Goal: Information Seeking & Learning: Find specific fact

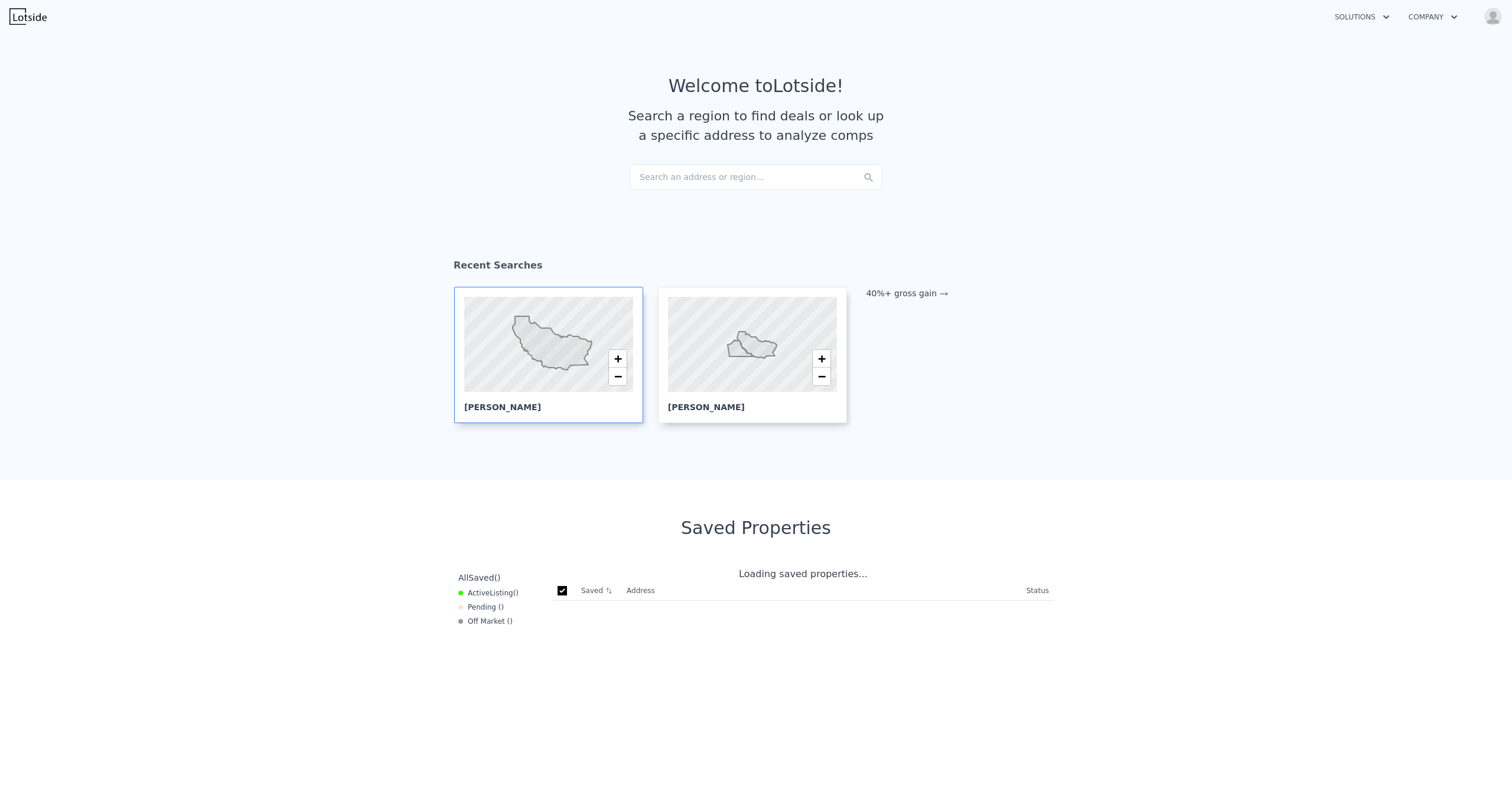
checkbox input "true"
click at [896, 296] on link "40%+ gross gain" at bounding box center [907, 293] width 82 height 9
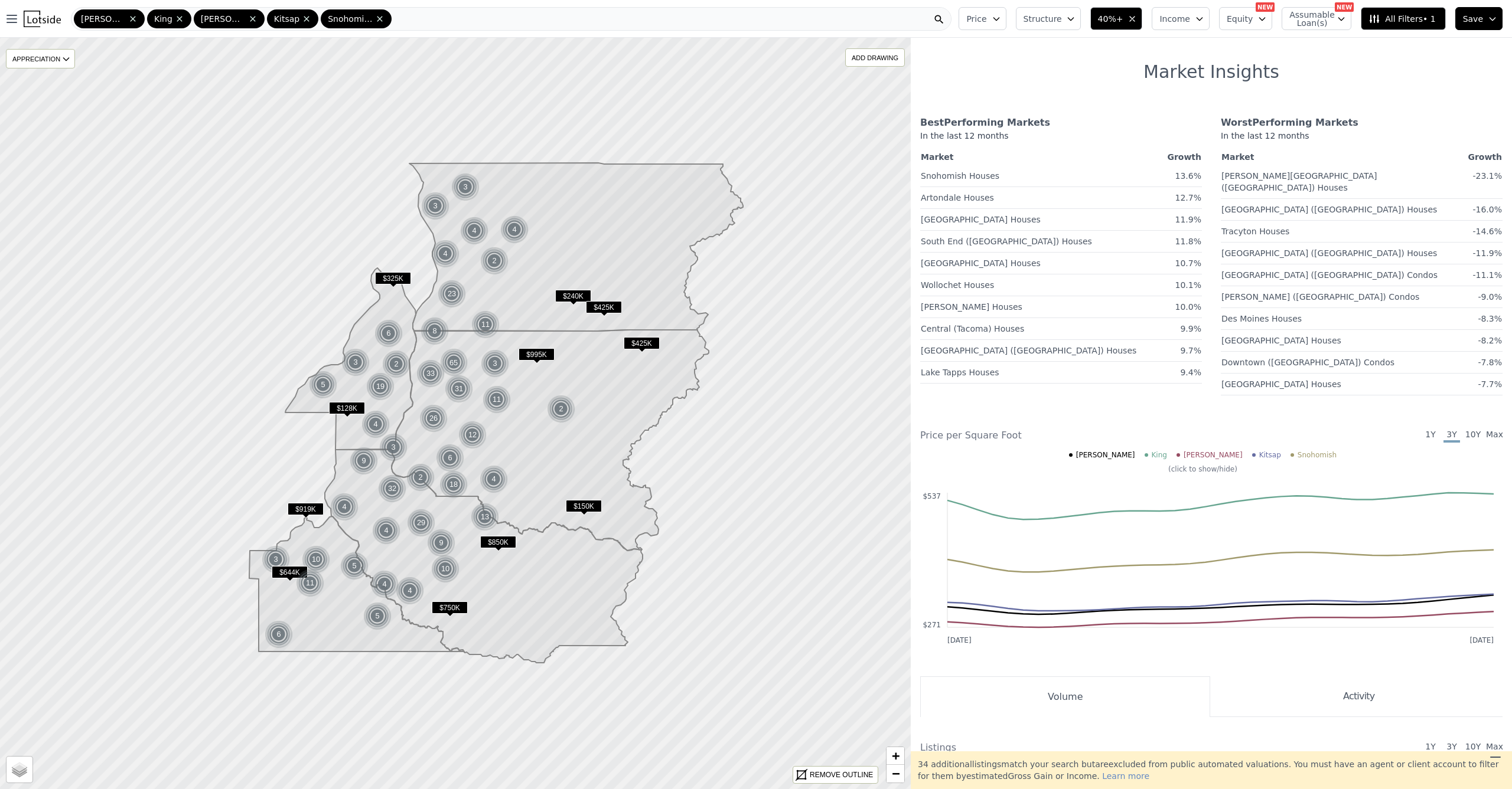
scroll to position [471, 0]
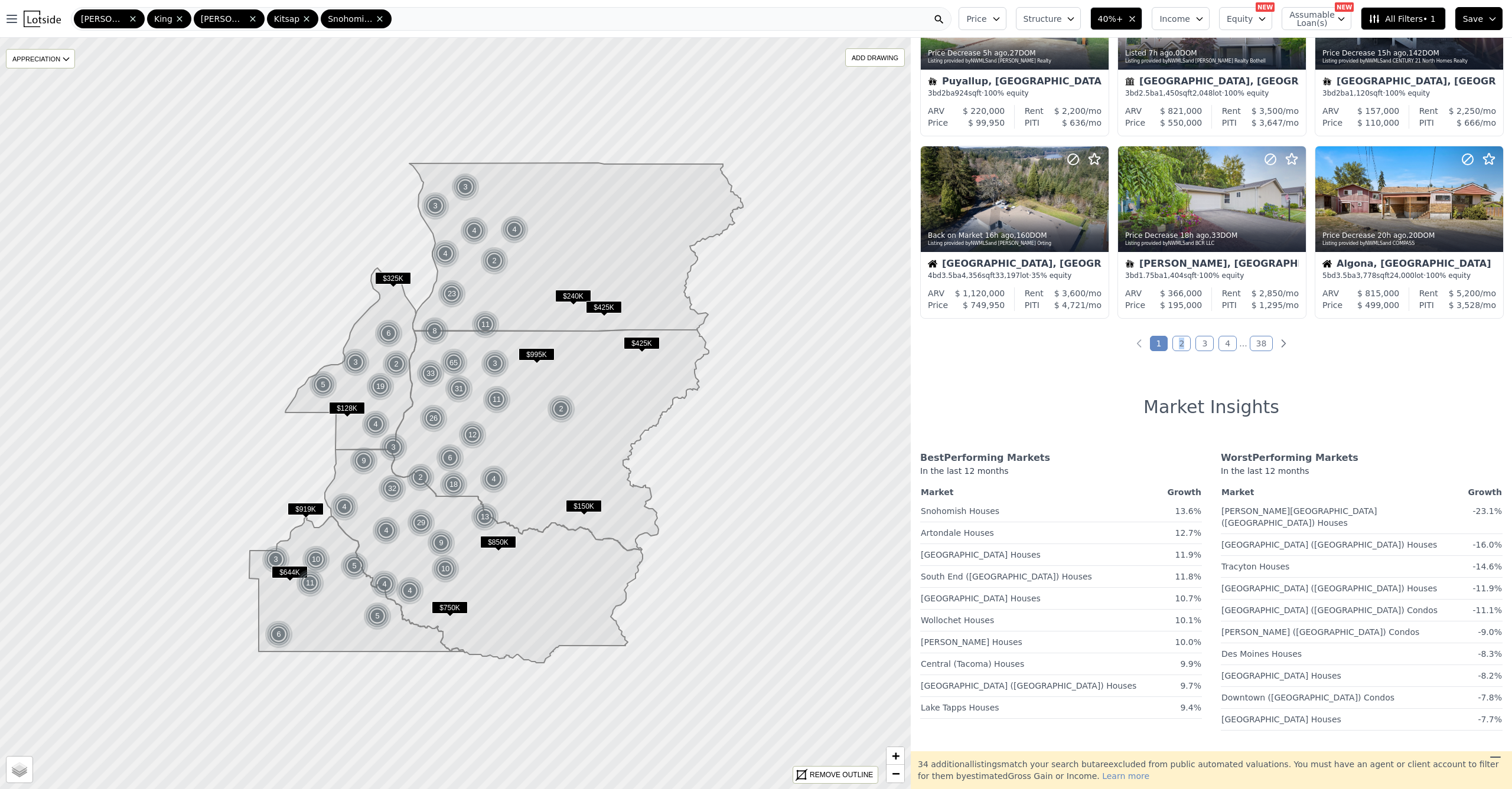
click at [1176, 347] on link "2" at bounding box center [1181, 343] width 18 height 16
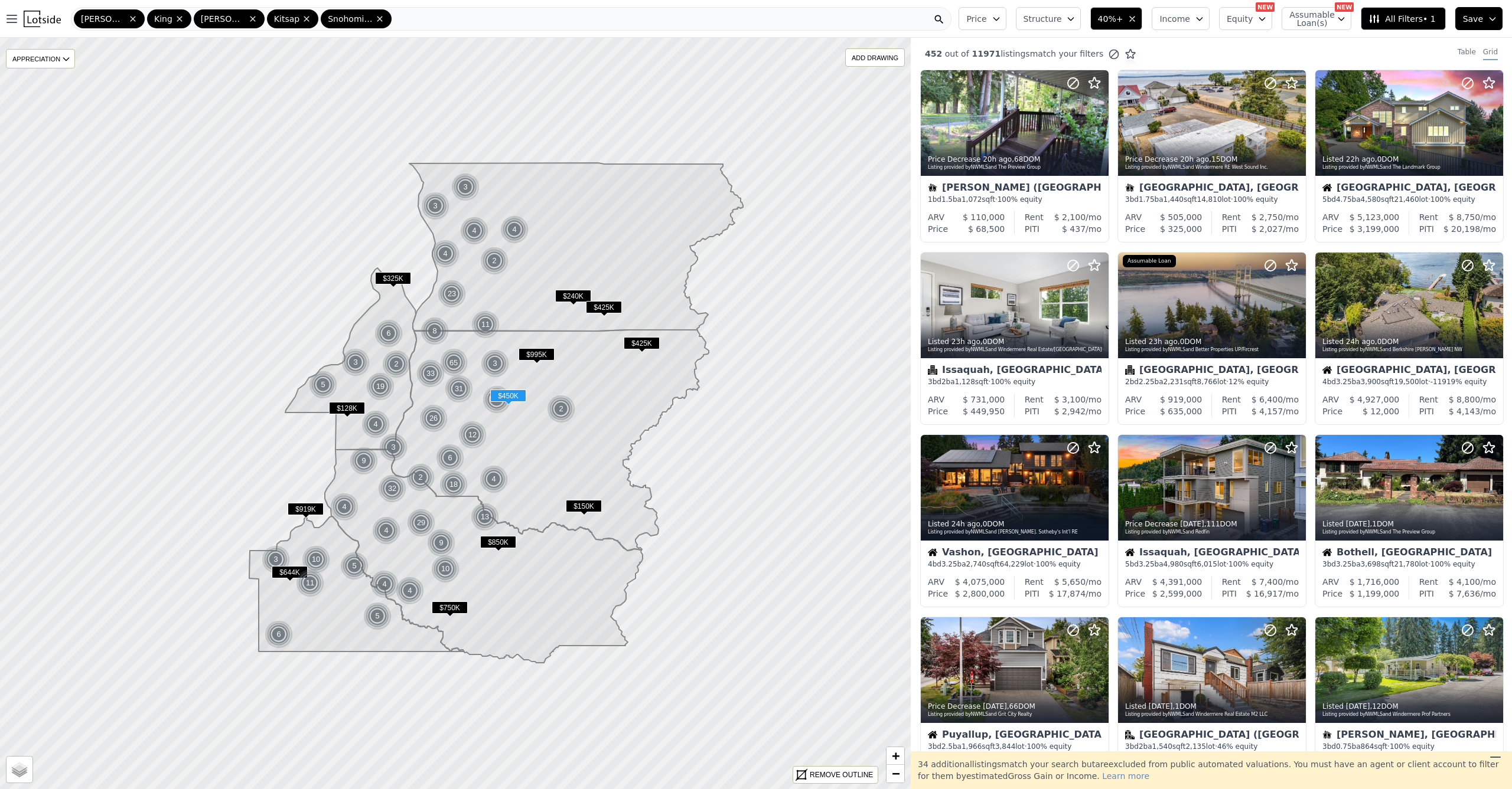
scroll to position [477, 0]
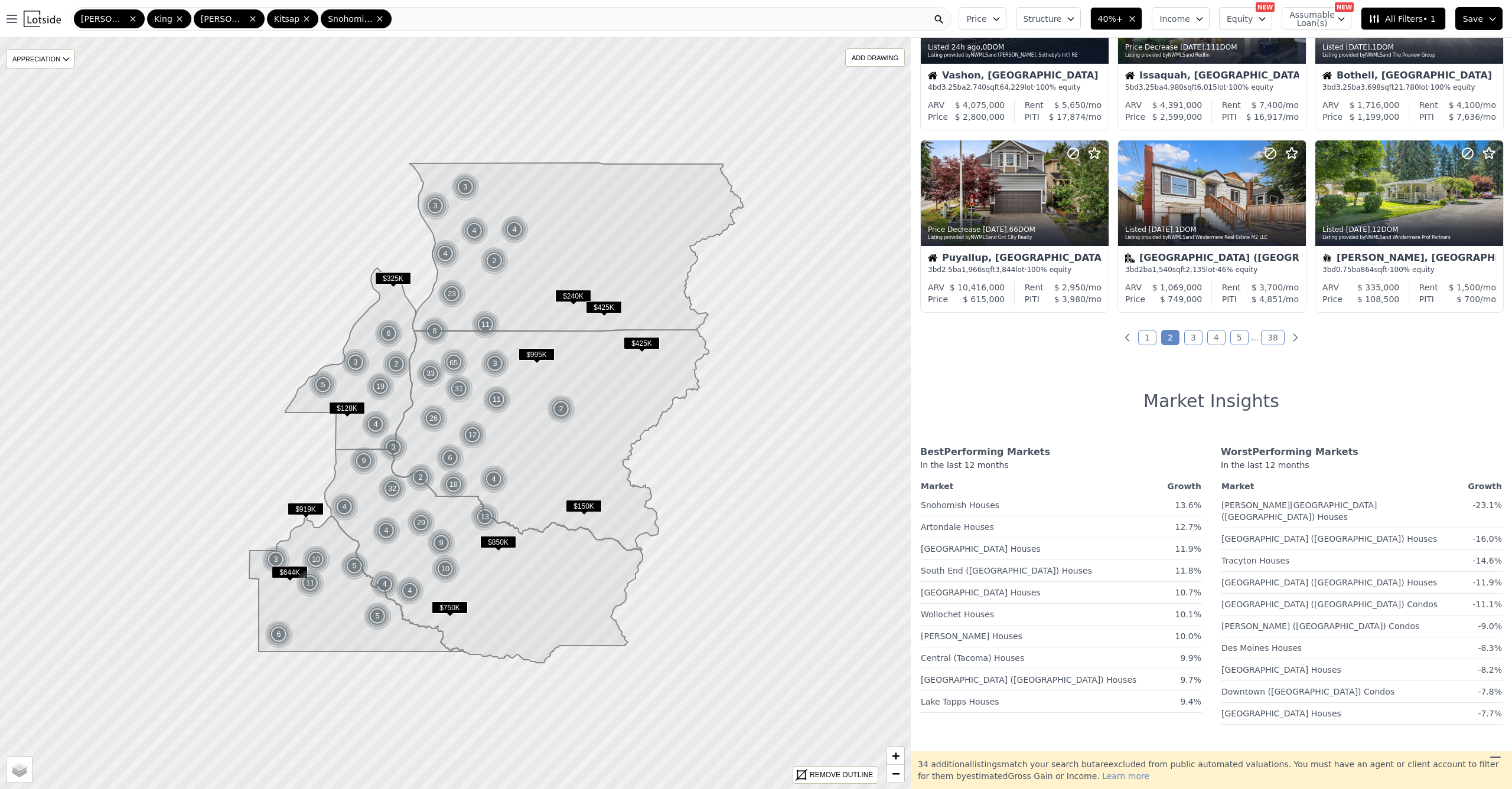
click at [1186, 338] on link "3" at bounding box center [1193, 338] width 18 height 16
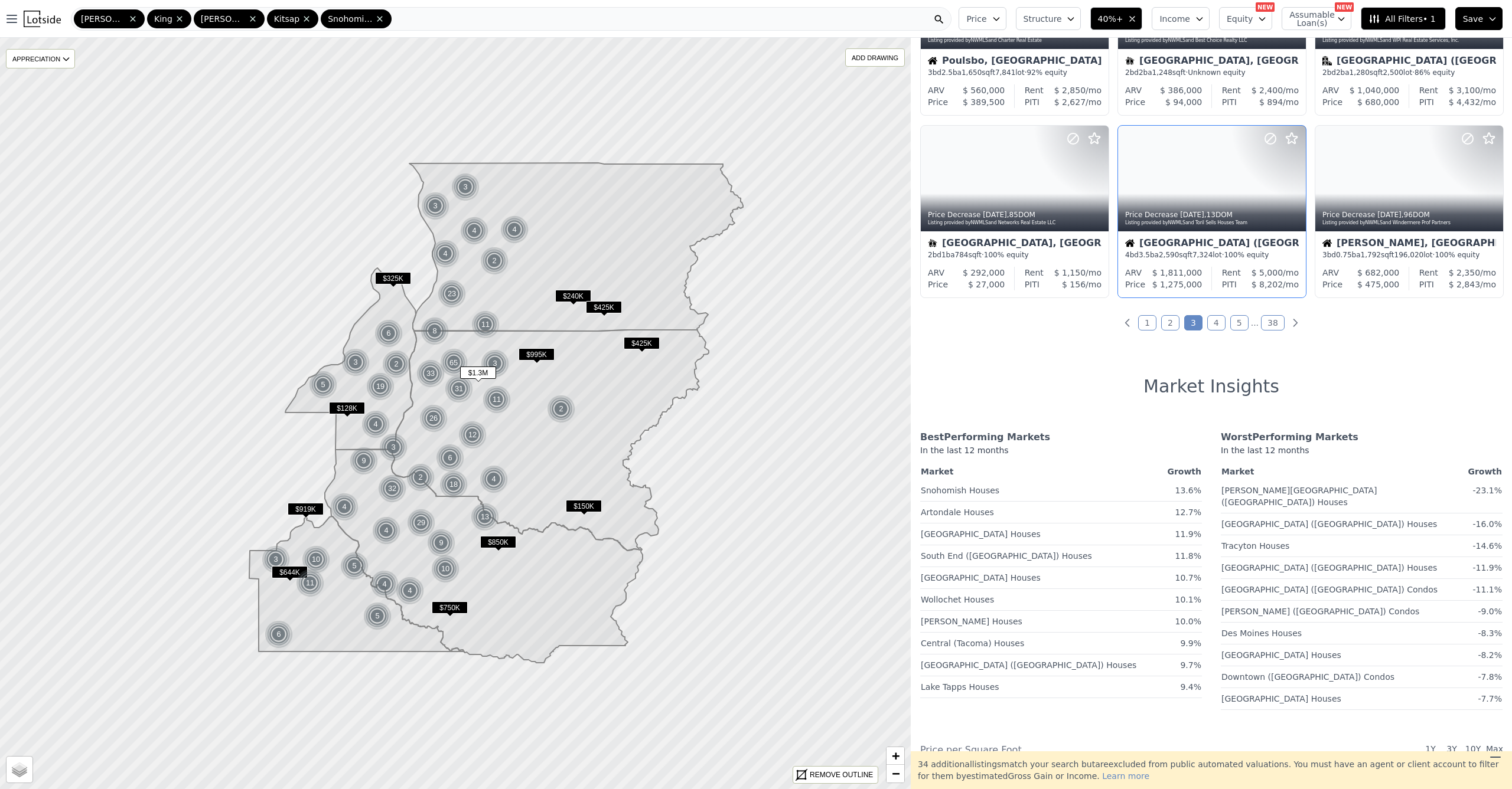
scroll to position [361, 0]
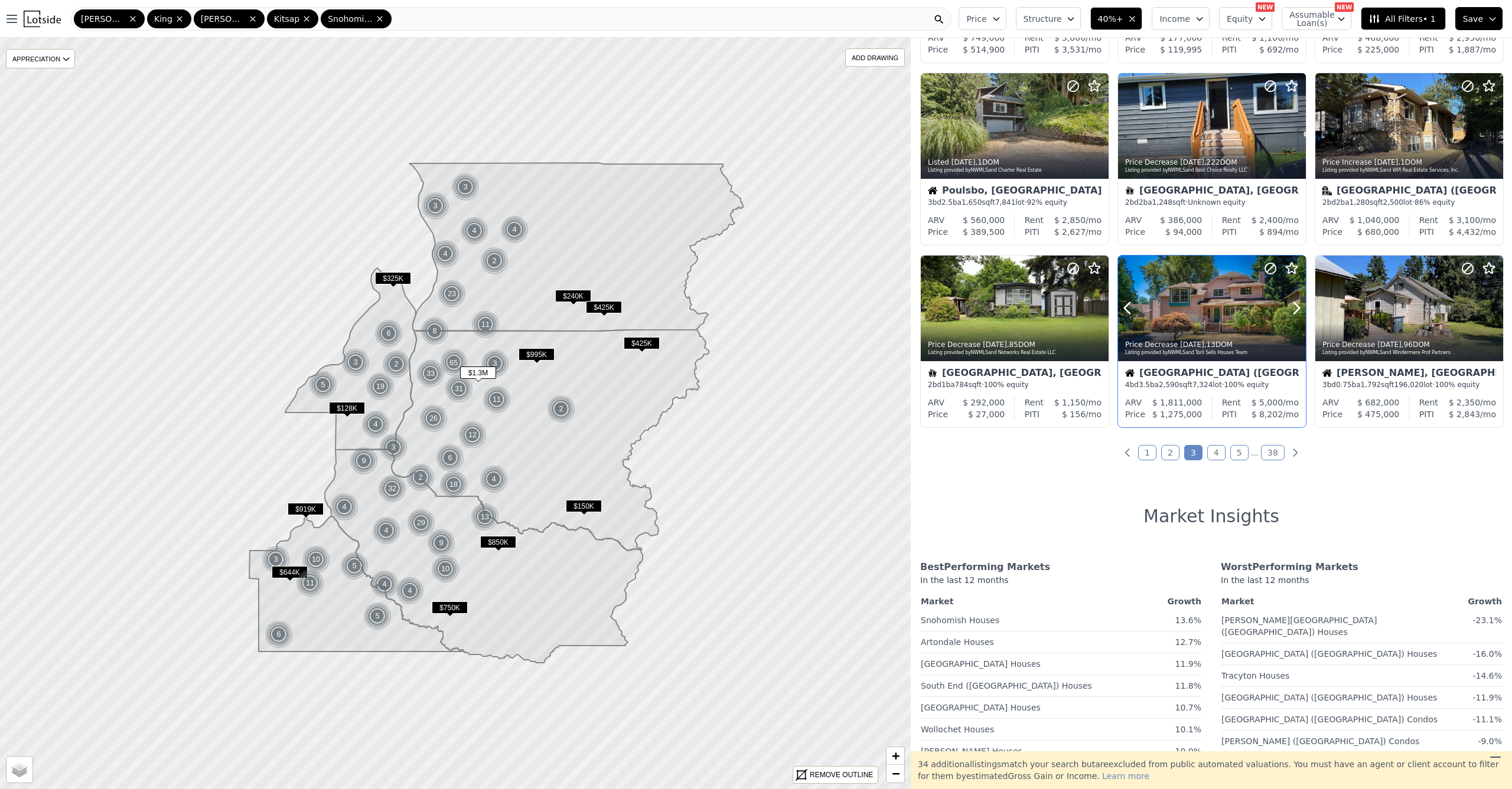
click at [1190, 301] on div at bounding box center [1212, 308] width 188 height 105
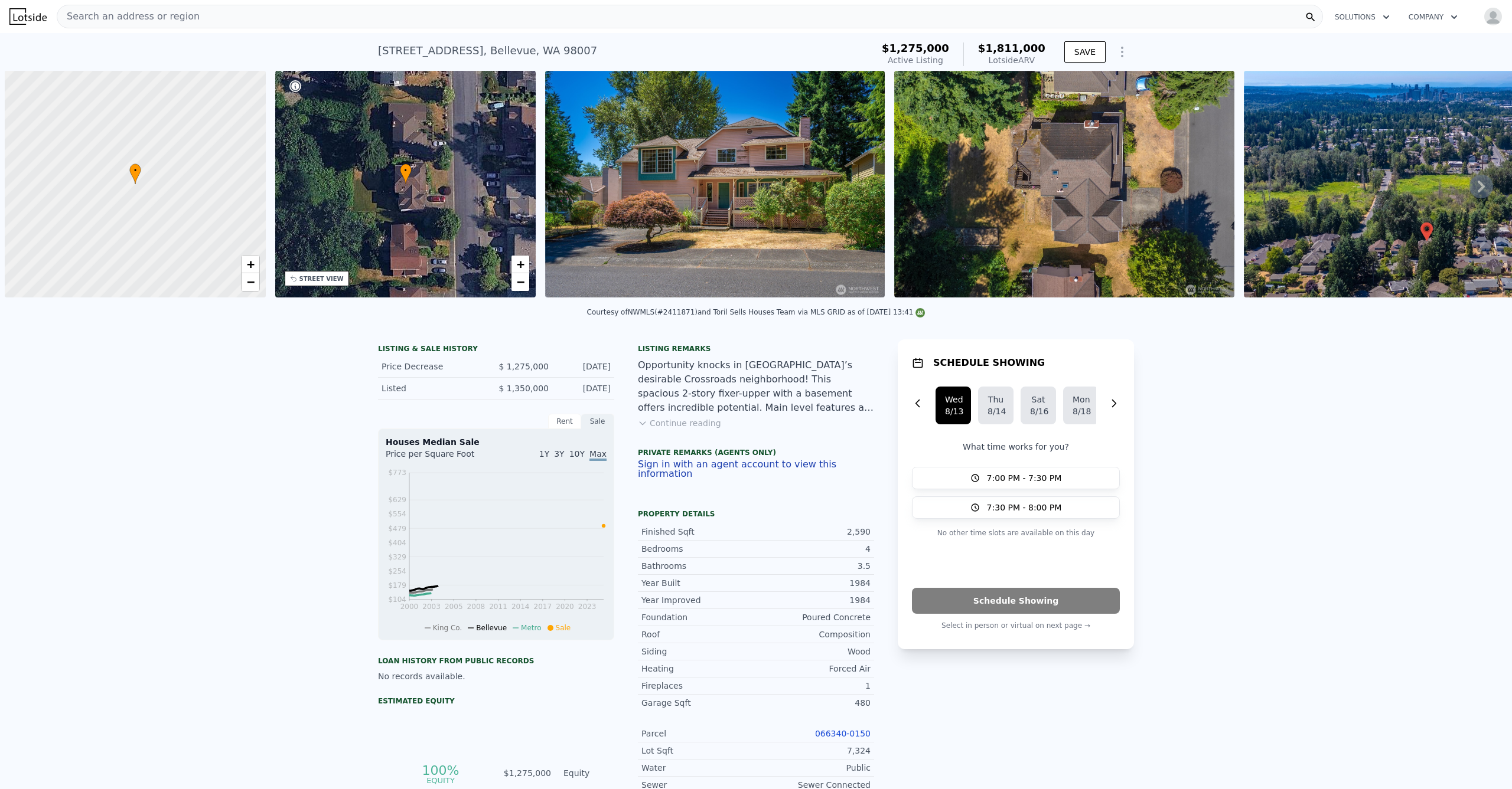
scroll to position [0, 5]
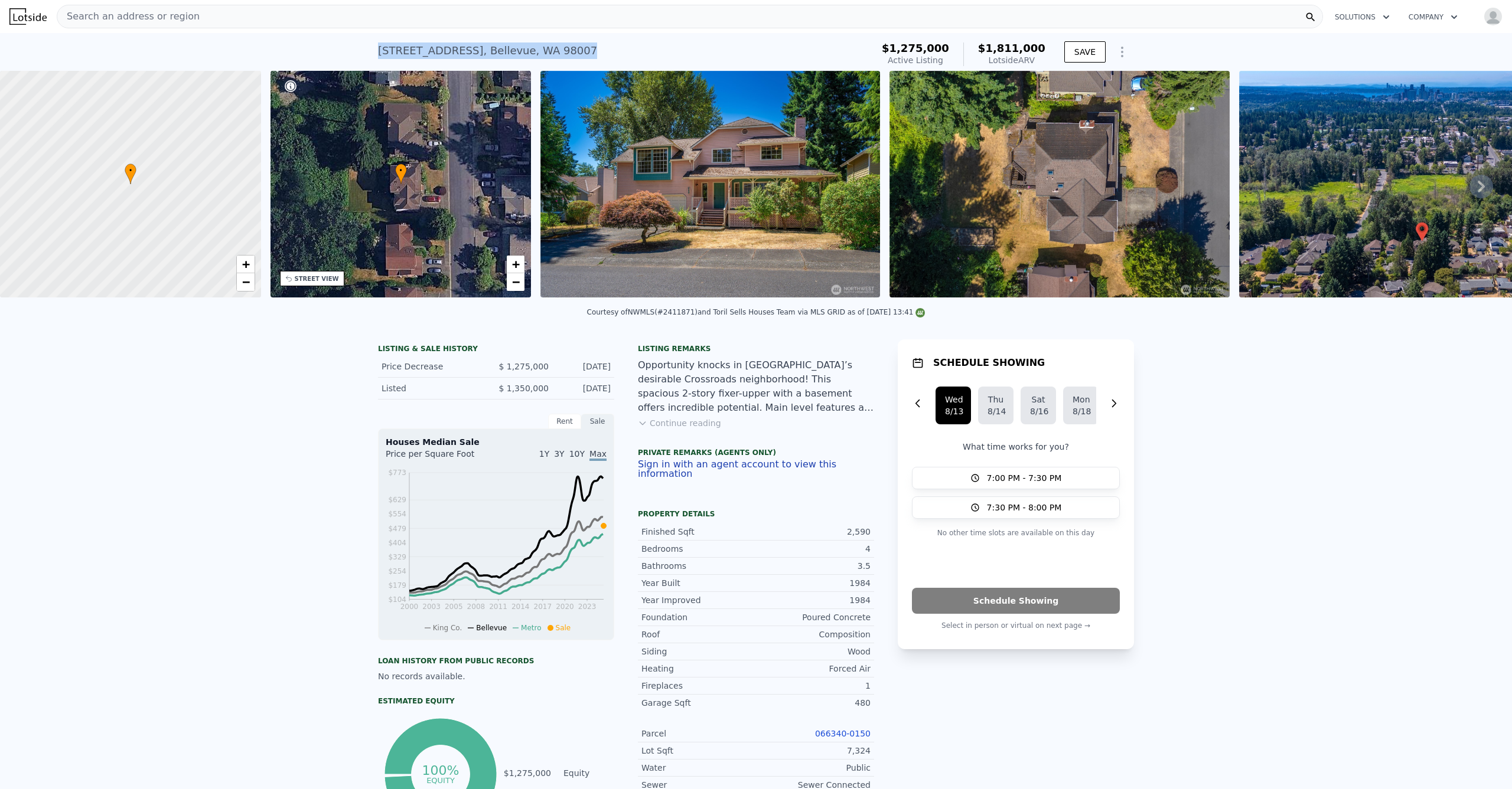
drag, startPoint x: 577, startPoint y: 55, endPoint x: 374, endPoint y: 57, distance: 203.0
click at [366, 55] on div "[STREET_ADDRESS] Active at $1.275m (~ARV $1.811m ) $1,275,000 Active Listing $1…" at bounding box center [756, 52] width 1512 height 38
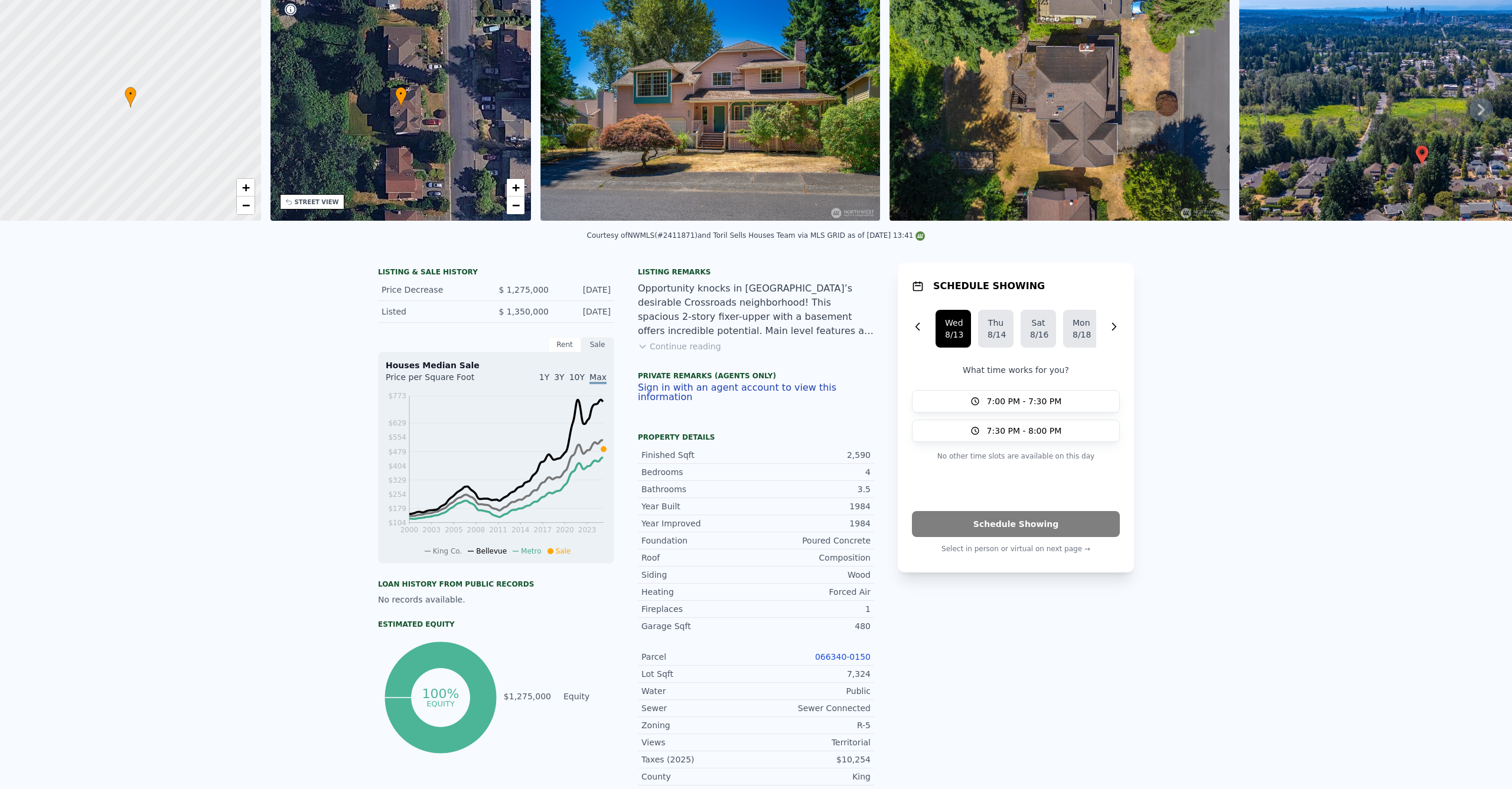
scroll to position [0, 0]
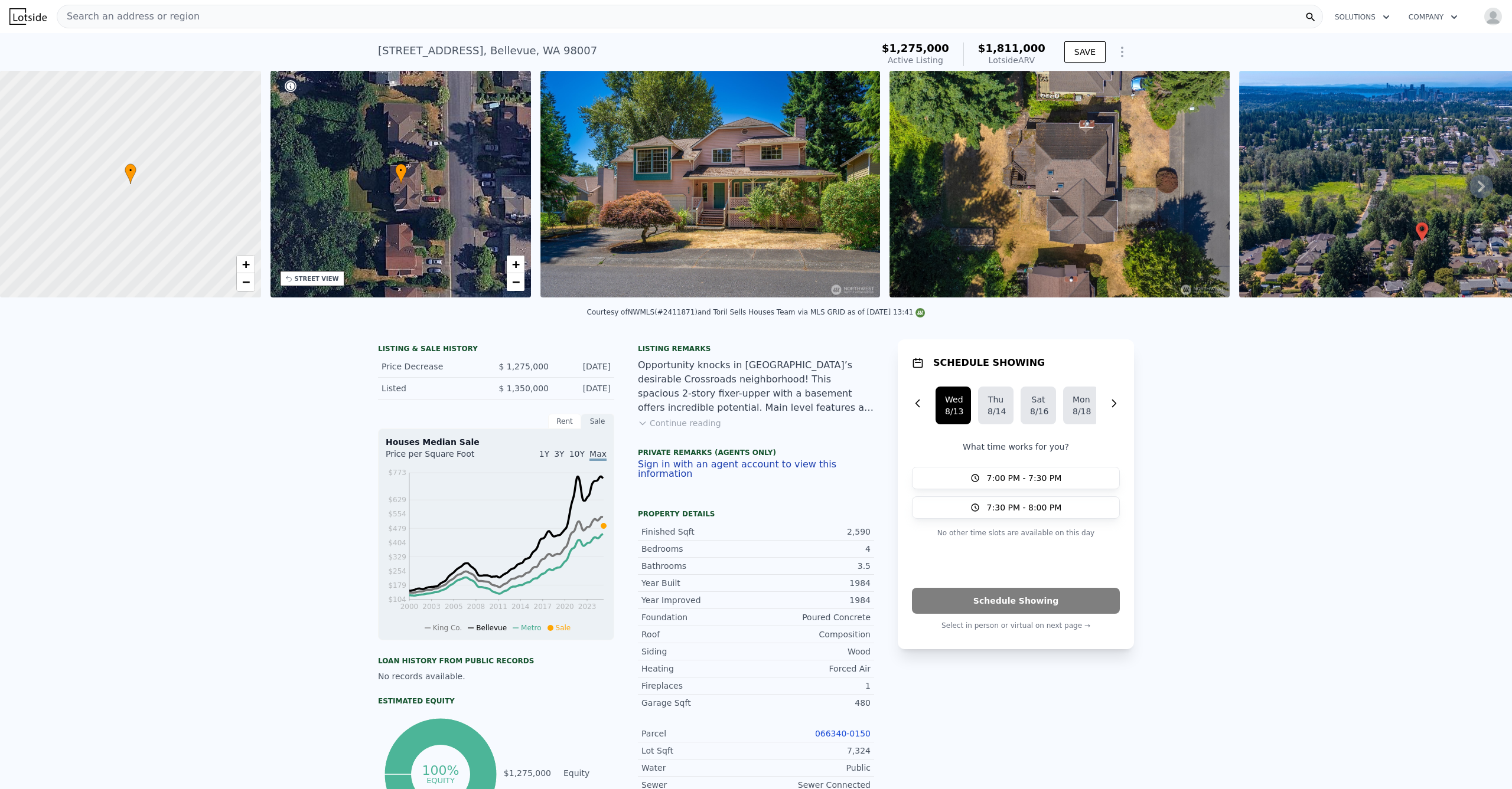
click at [671, 317] on div "Courtesy of NWMLS (#2411871) and Toril Sells Houses Team via MLS GRID as of [DA…" at bounding box center [756, 312] width 338 height 9
copy div "2411871"
